Goal: Information Seeking & Learning: Learn about a topic

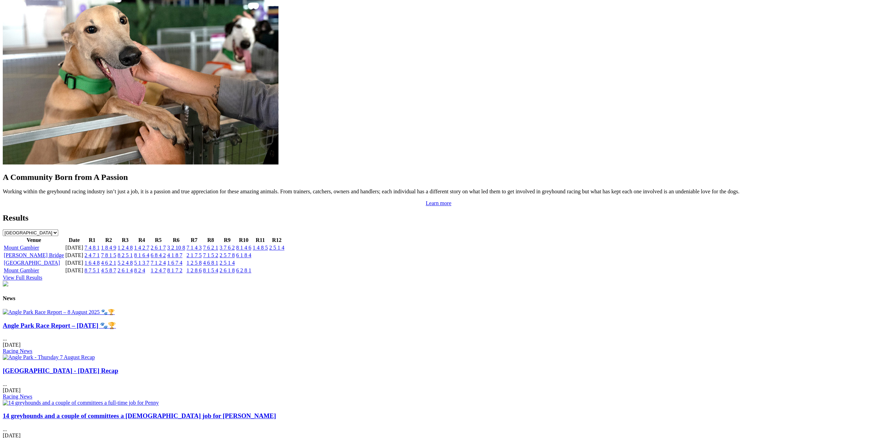
scroll to position [621, 0]
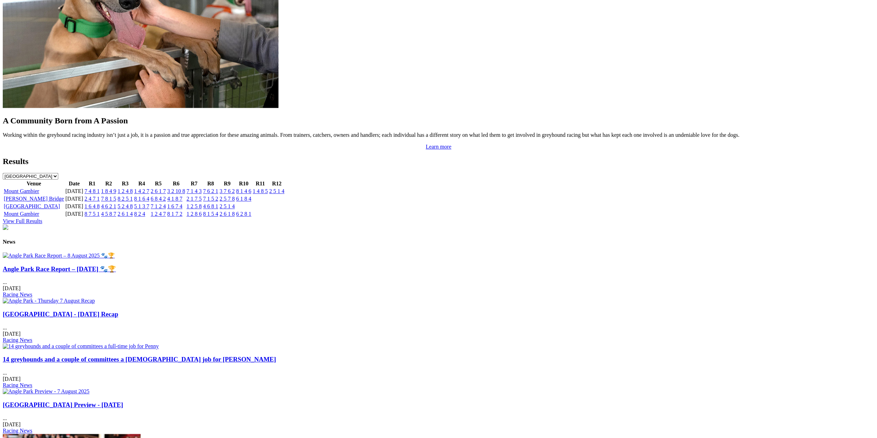
click at [115, 252] on img at bounding box center [59, 255] width 112 height 7
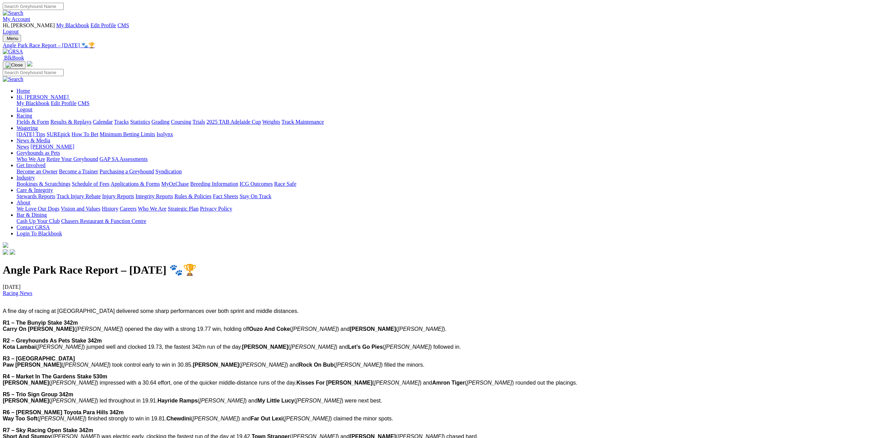
click at [278, 308] on span "A fine day of racing at Angle Park delivered some sharp performances over both …" at bounding box center [151, 311] width 296 height 6
copy div "A fine day of racing at Angle Park delivered some sharp performances over both …"
click at [23, 49] on img at bounding box center [13, 52] width 20 height 6
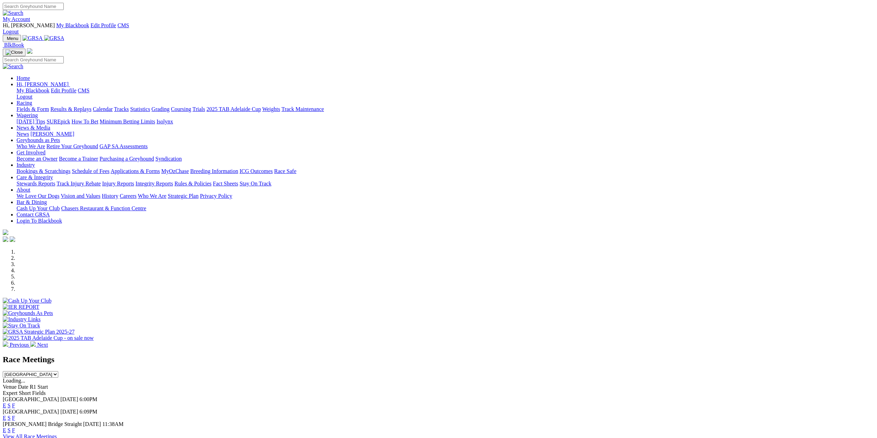
click at [15, 403] on link "F" at bounding box center [13, 406] width 3 height 6
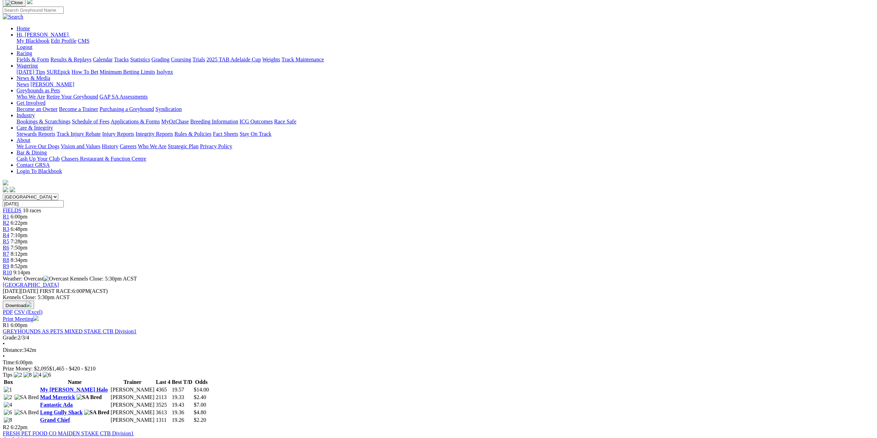
scroll to position [69, 0]
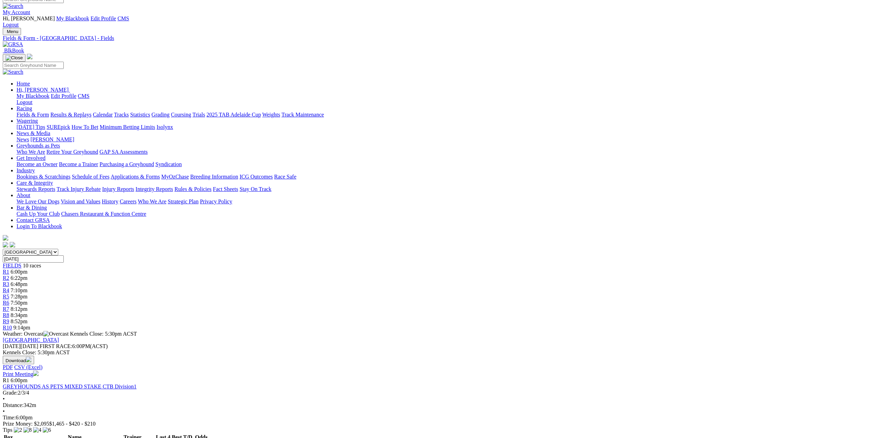
scroll to position [0, 0]
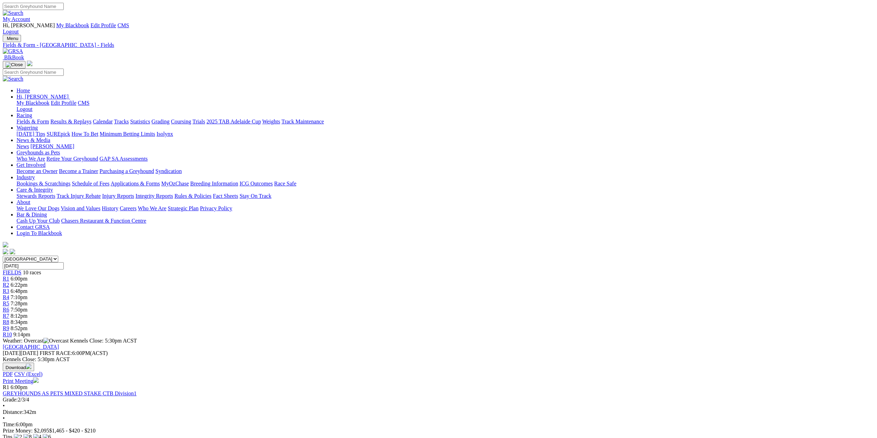
click at [23, 48] on img at bounding box center [13, 51] width 20 height 6
